Goal: Task Accomplishment & Management: Use online tool/utility

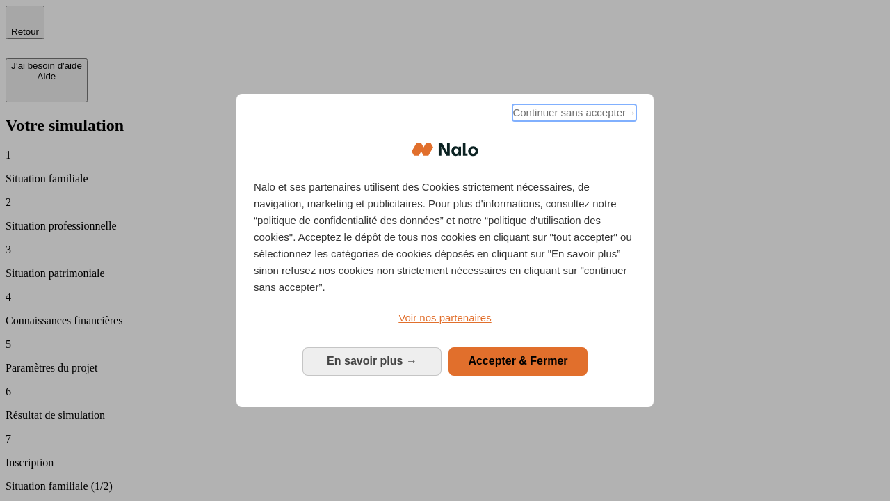
click at [573, 115] on span "Continuer sans accepter →" at bounding box center [575, 112] width 124 height 17
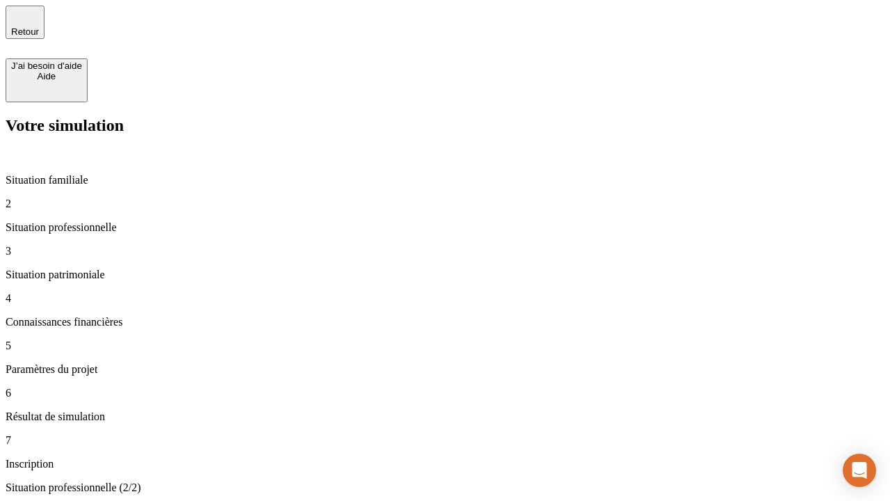
type input "30 000"
type input "40 000"
